Goal: Task Accomplishment & Management: Use online tool/utility

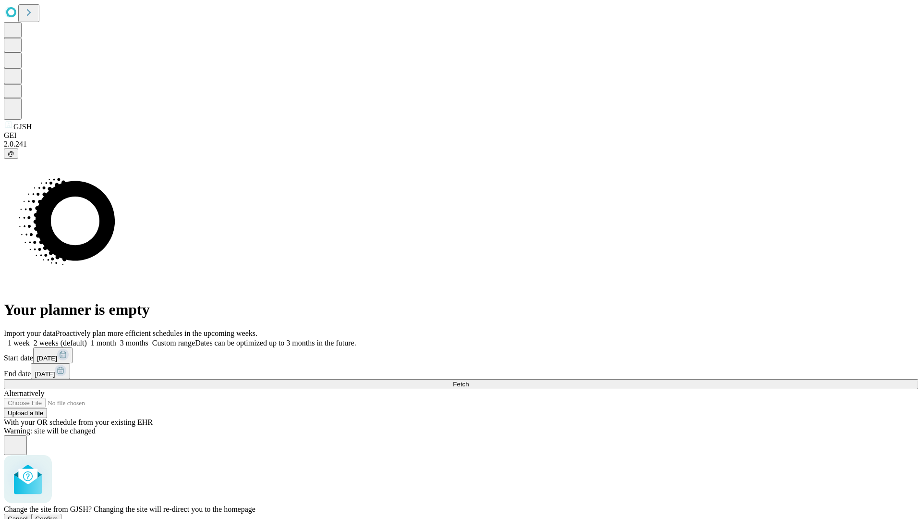
click at [58, 515] on span "Confirm" at bounding box center [47, 518] width 23 height 7
click at [87, 339] on label "2 weeks (default)" at bounding box center [58, 343] width 57 height 8
click at [469, 380] on span "Fetch" at bounding box center [461, 383] width 16 height 7
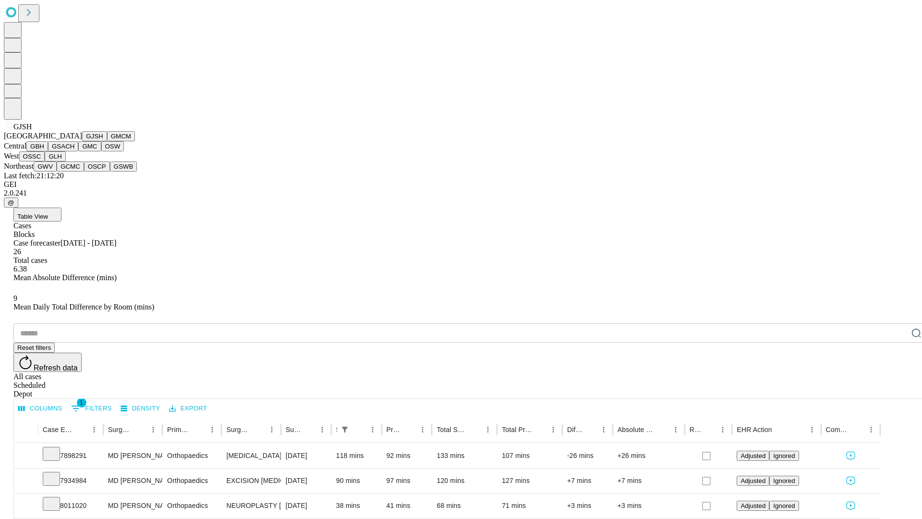
click at [107, 141] on button "GMCM" at bounding box center [121, 136] width 28 height 10
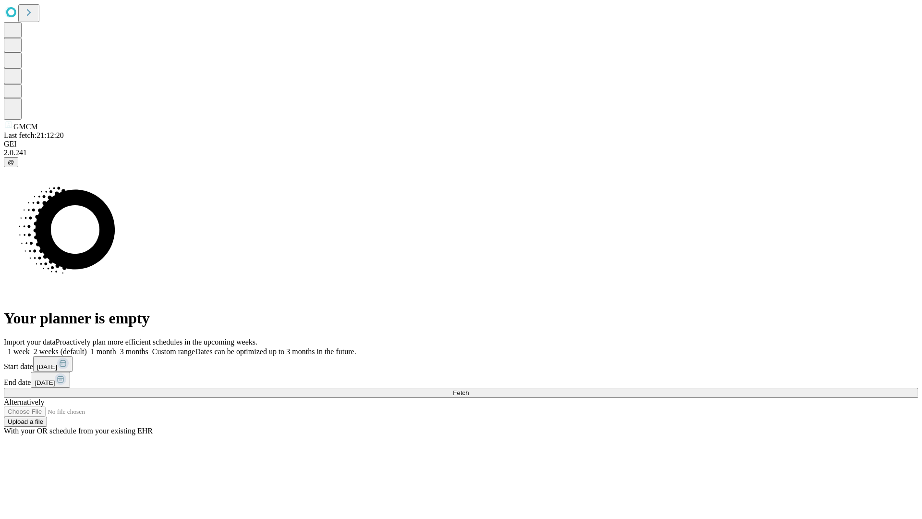
click at [87, 347] on label "2 weeks (default)" at bounding box center [58, 351] width 57 height 8
click at [469, 389] on span "Fetch" at bounding box center [461, 392] width 16 height 7
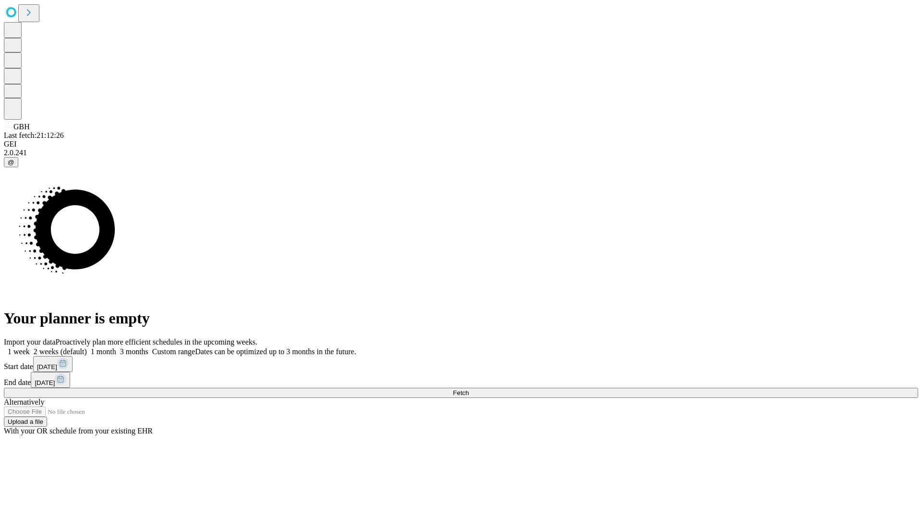
click at [87, 347] on label "2 weeks (default)" at bounding box center [58, 351] width 57 height 8
click at [469, 389] on span "Fetch" at bounding box center [461, 392] width 16 height 7
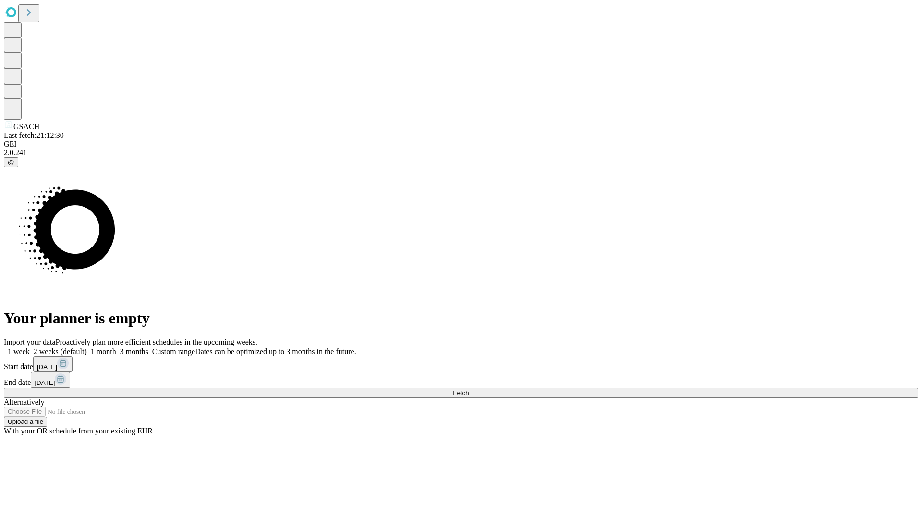
click at [87, 347] on label "2 weeks (default)" at bounding box center [58, 351] width 57 height 8
click at [469, 389] on span "Fetch" at bounding box center [461, 392] width 16 height 7
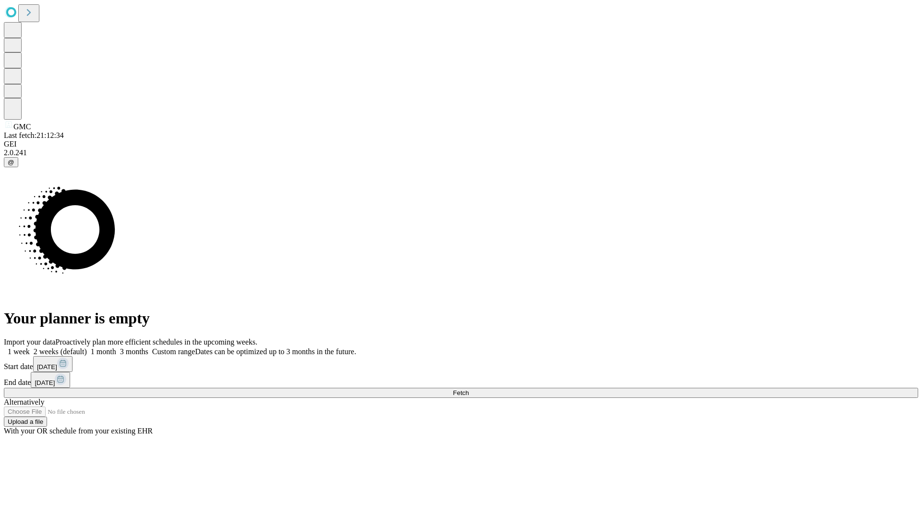
click at [87, 347] on label "2 weeks (default)" at bounding box center [58, 351] width 57 height 8
click at [469, 389] on span "Fetch" at bounding box center [461, 392] width 16 height 7
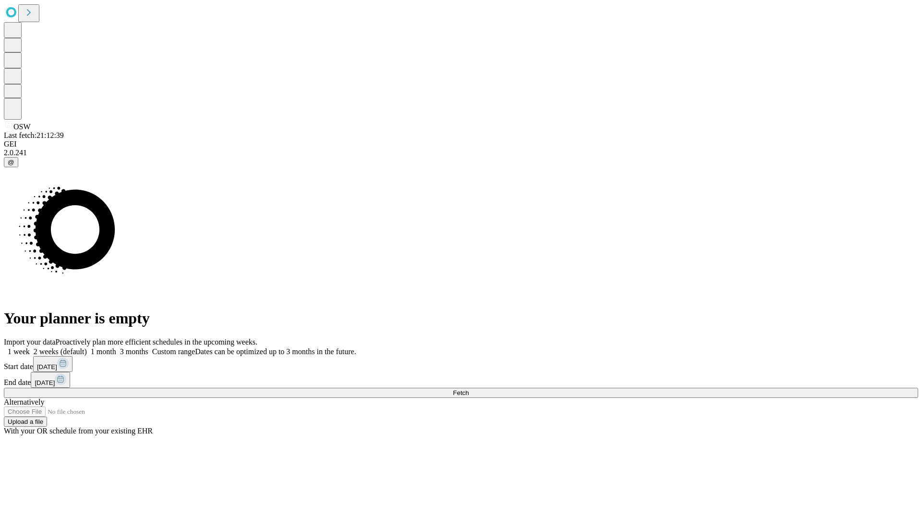
click at [87, 347] on label "2 weeks (default)" at bounding box center [58, 351] width 57 height 8
click at [469, 389] on span "Fetch" at bounding box center [461, 392] width 16 height 7
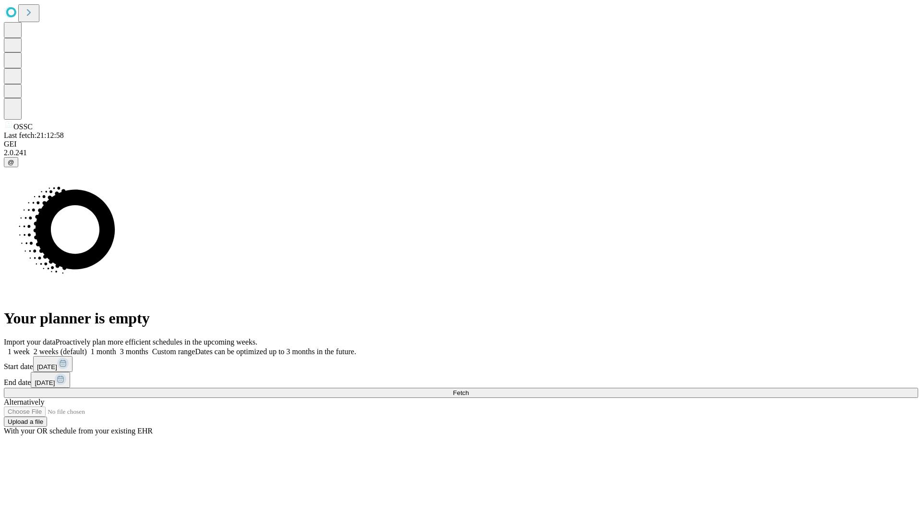
click at [87, 347] on label "2 weeks (default)" at bounding box center [58, 351] width 57 height 8
click at [469, 389] on span "Fetch" at bounding box center [461, 392] width 16 height 7
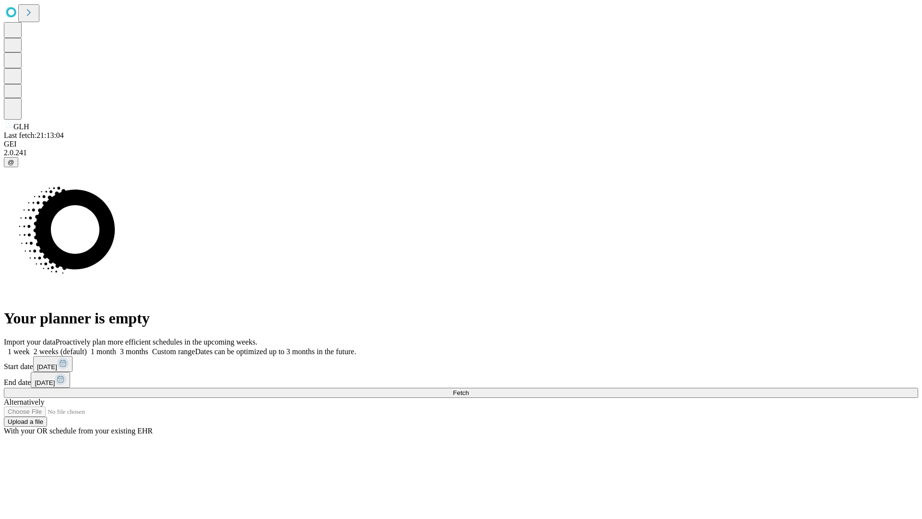
click at [87, 347] on label "2 weeks (default)" at bounding box center [58, 351] width 57 height 8
click at [469, 389] on span "Fetch" at bounding box center [461, 392] width 16 height 7
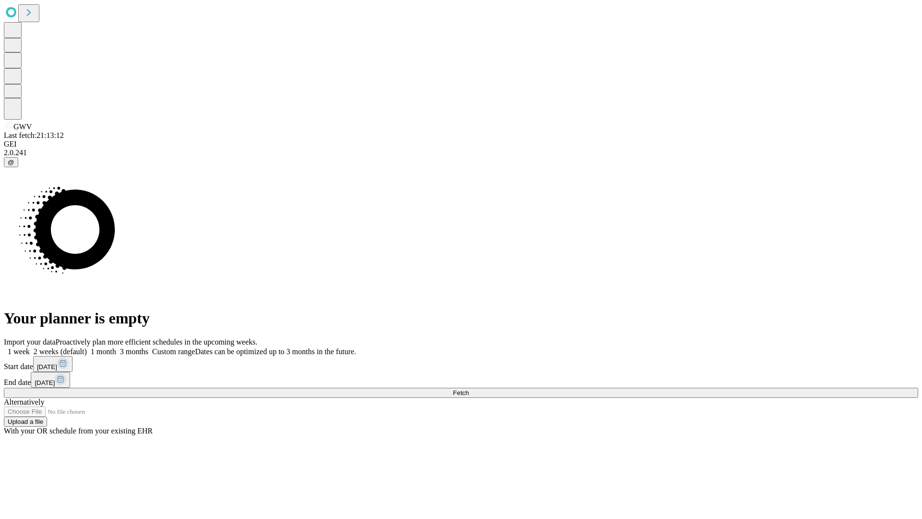
click at [87, 347] on label "2 weeks (default)" at bounding box center [58, 351] width 57 height 8
click at [469, 389] on span "Fetch" at bounding box center [461, 392] width 16 height 7
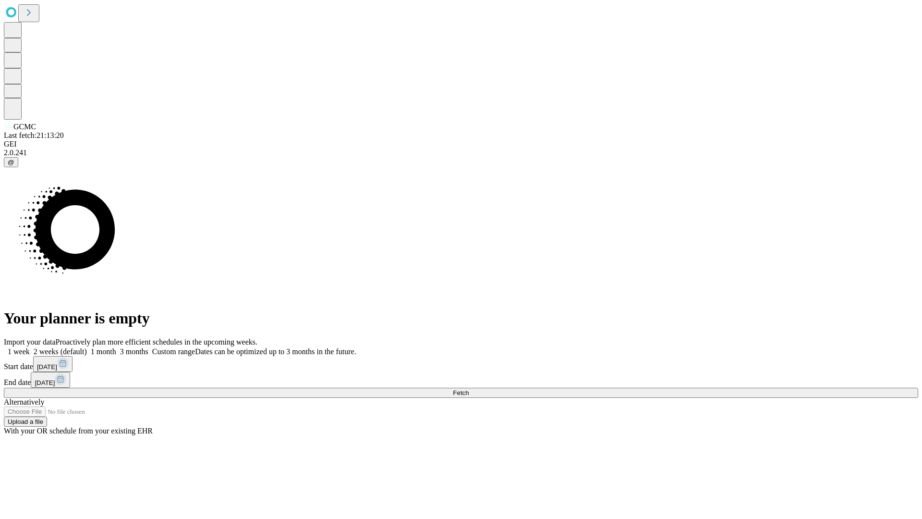
click at [87, 347] on label "2 weeks (default)" at bounding box center [58, 351] width 57 height 8
click at [469, 389] on span "Fetch" at bounding box center [461, 392] width 16 height 7
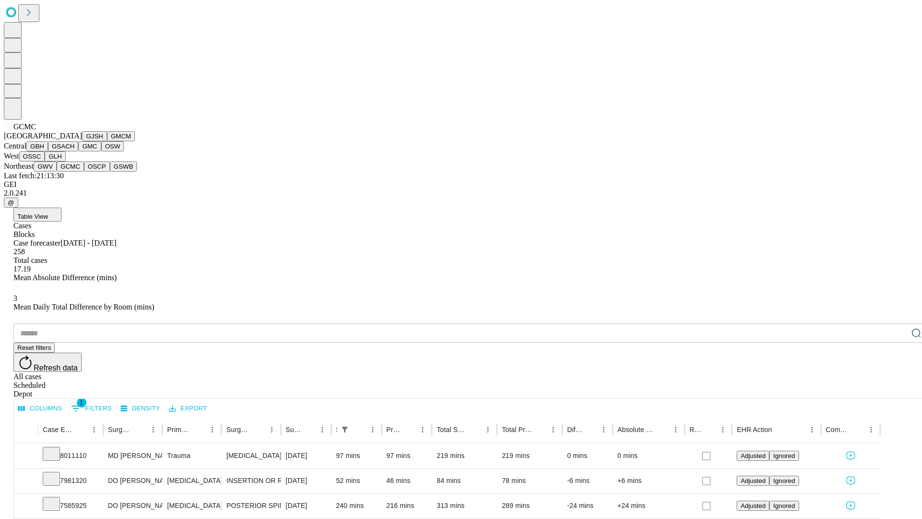
click at [84, 171] on button "OSCP" at bounding box center [97, 166] width 26 height 10
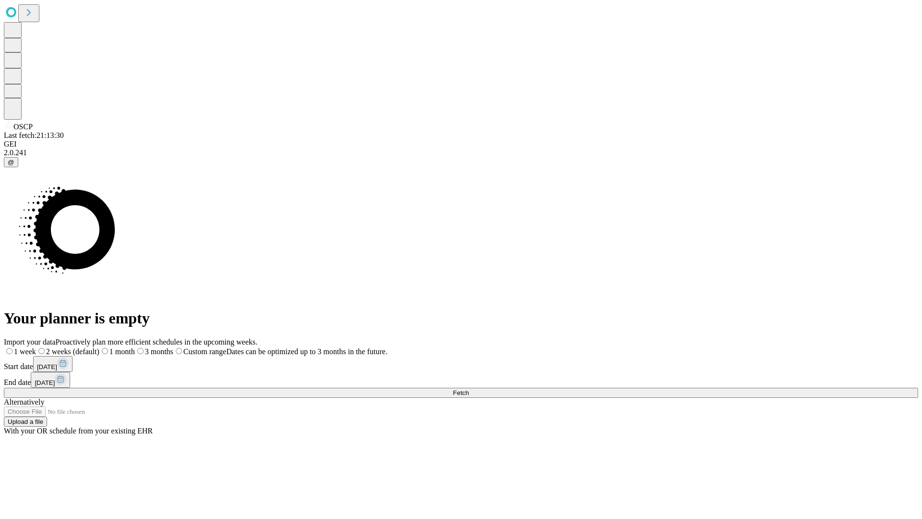
click at [99, 347] on label "2 weeks (default)" at bounding box center [67, 351] width 63 height 8
click at [469, 389] on span "Fetch" at bounding box center [461, 392] width 16 height 7
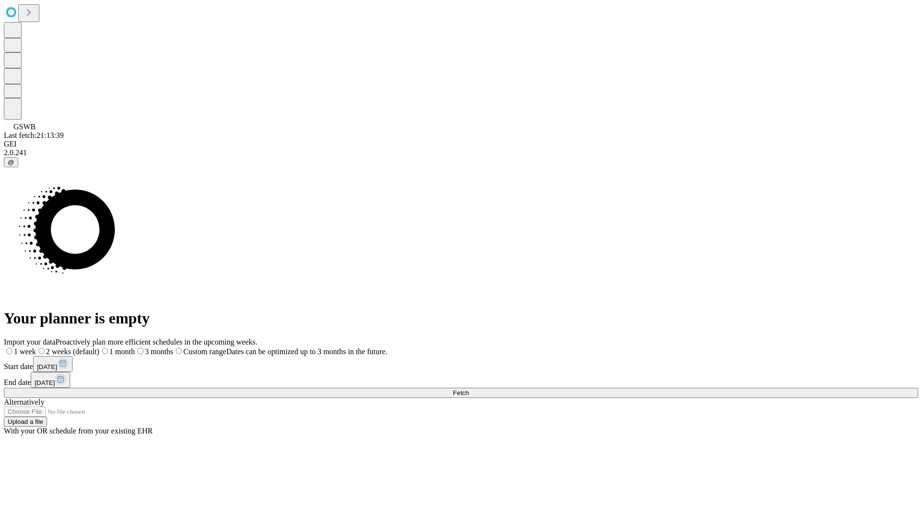
click at [99, 347] on label "2 weeks (default)" at bounding box center [67, 351] width 63 height 8
click at [469, 389] on span "Fetch" at bounding box center [461, 392] width 16 height 7
